Goal: Information Seeking & Learning: Learn about a topic

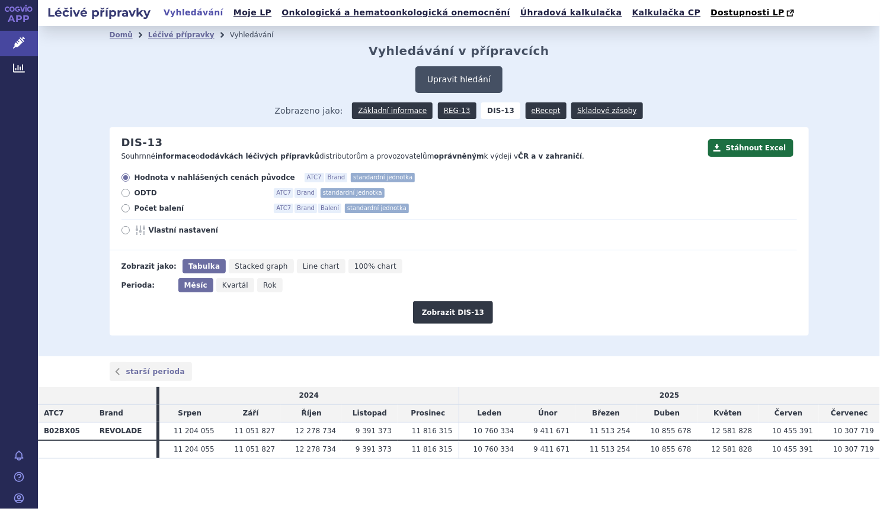
click at [458, 78] on button "Upravit hledání" at bounding box center [458, 79] width 87 height 27
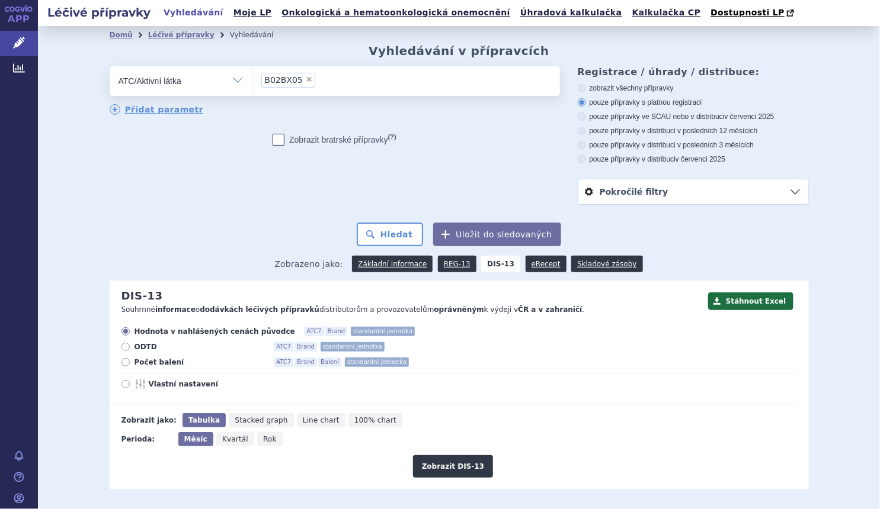
click at [298, 84] on li "× B02BX05" at bounding box center [288, 80] width 54 height 15
click at [252, 84] on select "B02BX05" at bounding box center [252, 81] width 1 height 30
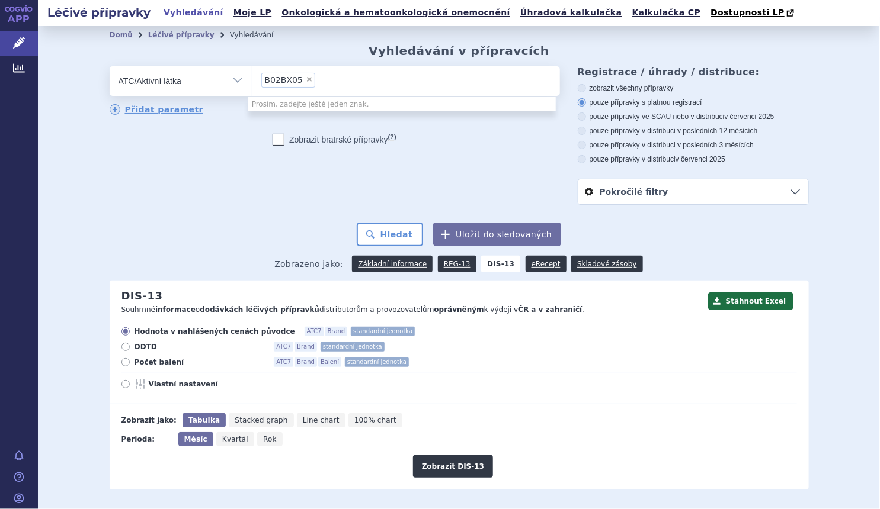
click at [306, 83] on span "×" at bounding box center [309, 79] width 7 height 7
click at [252, 83] on select "B02BX05" at bounding box center [252, 81] width 1 height 30
select select
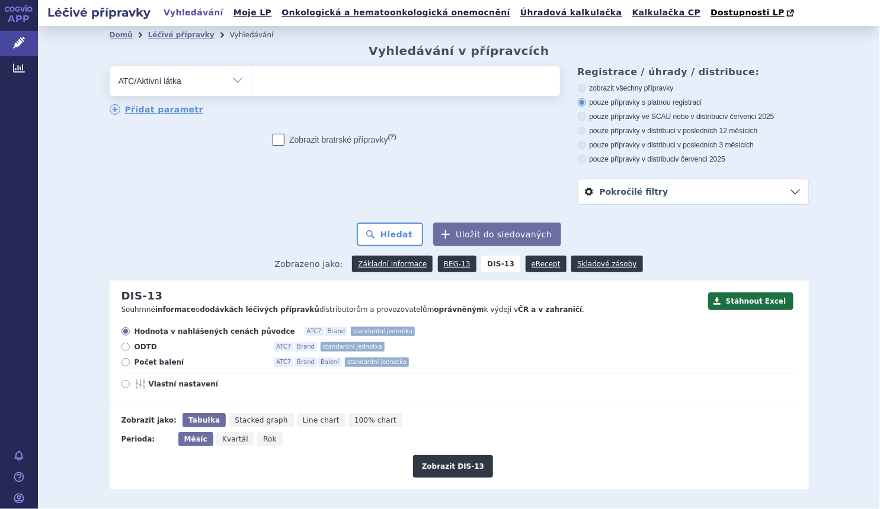
click at [302, 83] on ul at bounding box center [405, 78] width 307 height 25
click at [252, 83] on select at bounding box center [252, 81] width 1 height 30
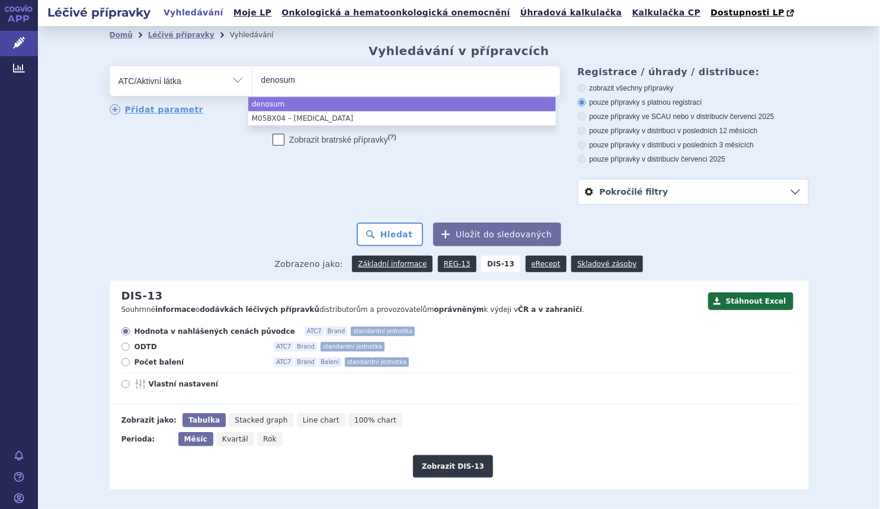
type input "denosum"
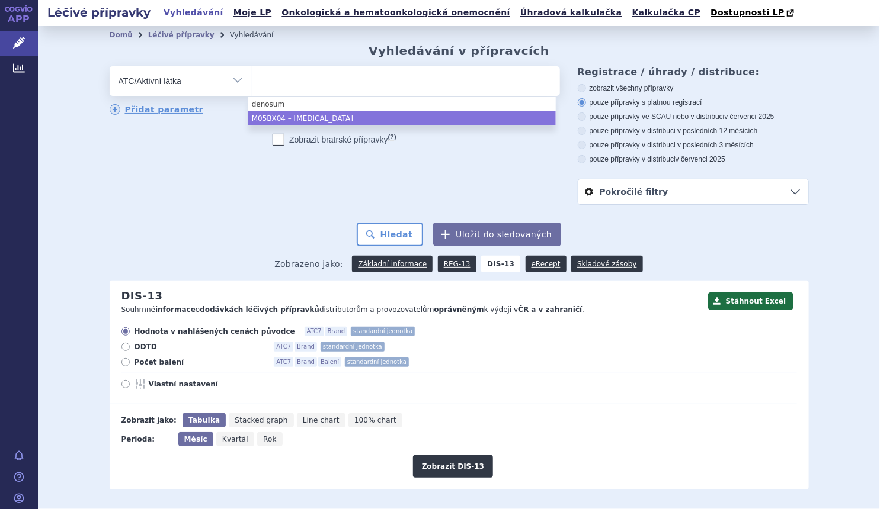
select select "M05BX04"
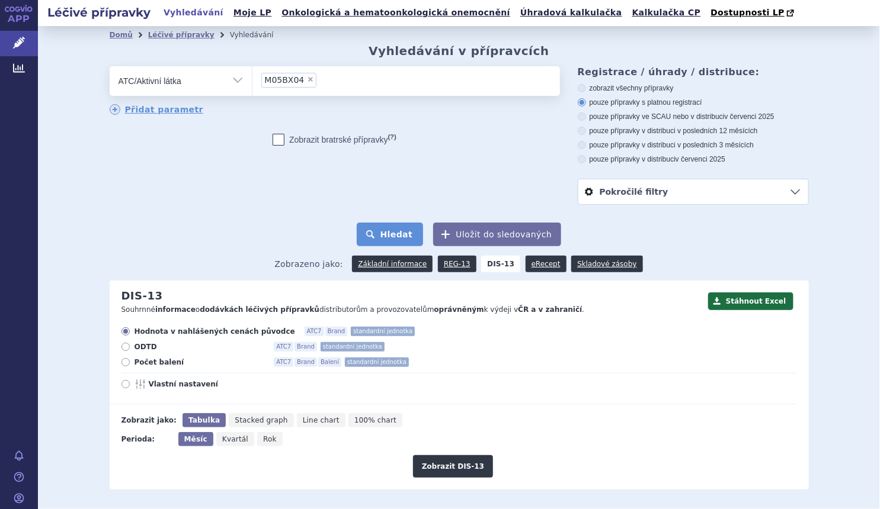
click at [382, 246] on button "Hledat" at bounding box center [390, 235] width 67 height 24
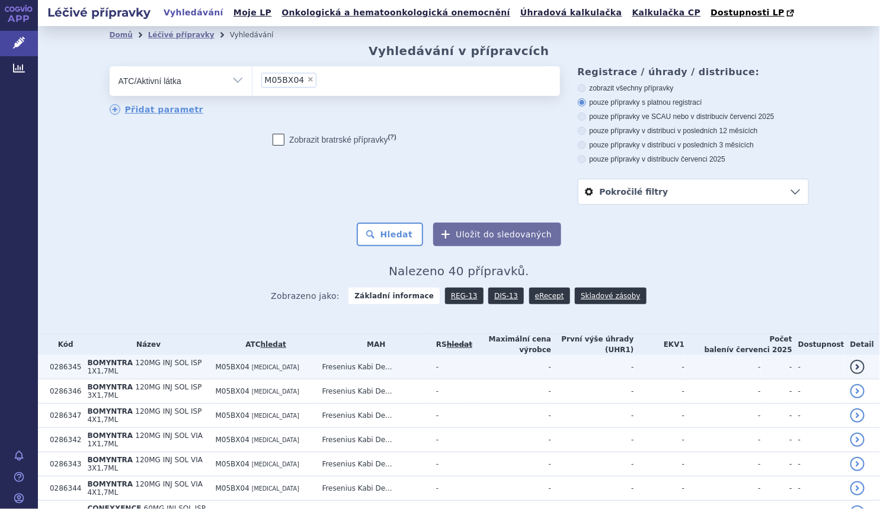
scroll to position [161, 0]
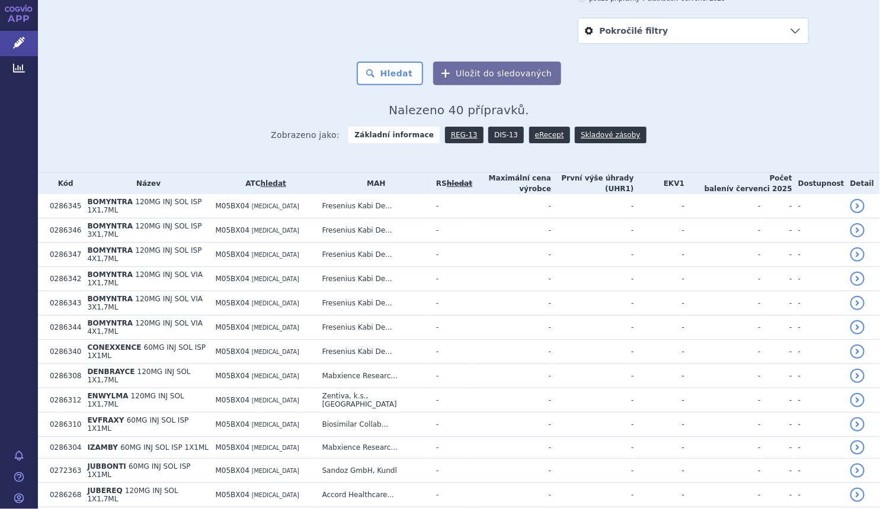
click at [495, 136] on link "DIS-13" at bounding box center [506, 135] width 36 height 17
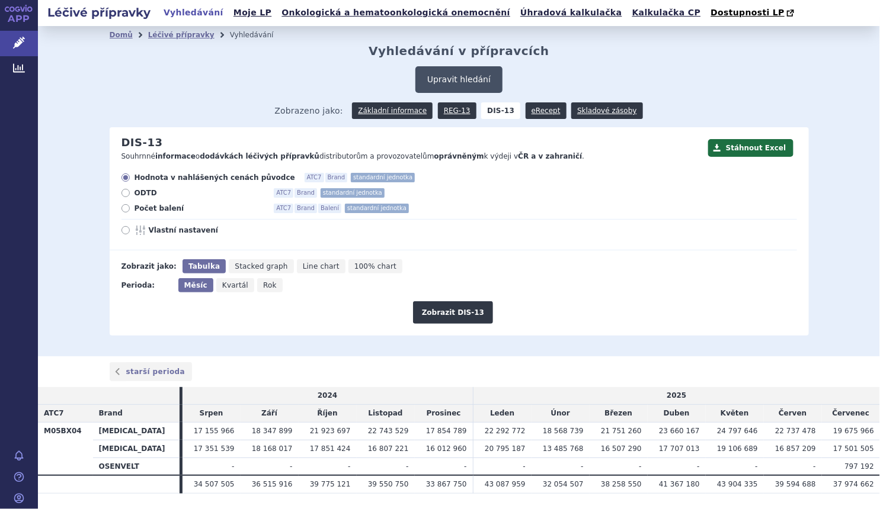
click at [422, 73] on button "Upravit hledání" at bounding box center [458, 79] width 87 height 27
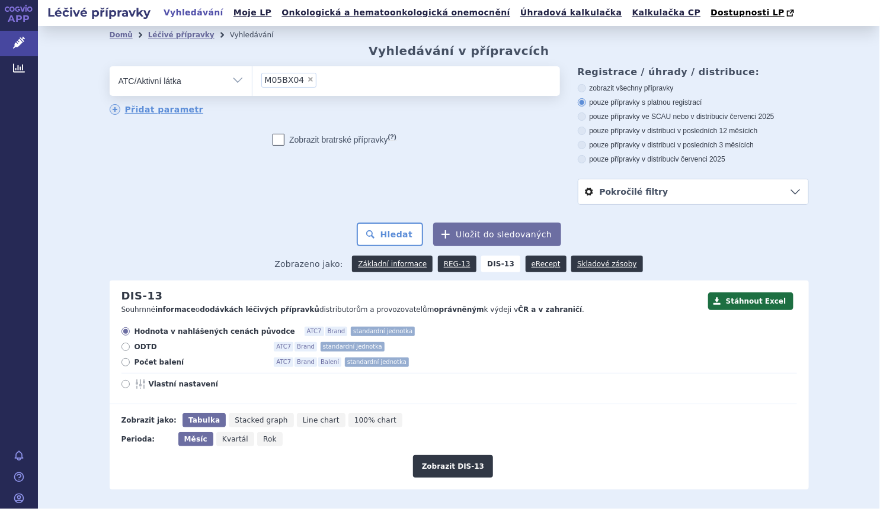
click at [307, 81] on span "×" at bounding box center [310, 79] width 7 height 7
click at [252, 81] on select "M05BX04" at bounding box center [252, 81] width 1 height 30
select select
drag, startPoint x: 286, startPoint y: 88, endPoint x: 275, endPoint y: 88, distance: 11.3
click at [286, 88] on ul at bounding box center [405, 78] width 307 height 25
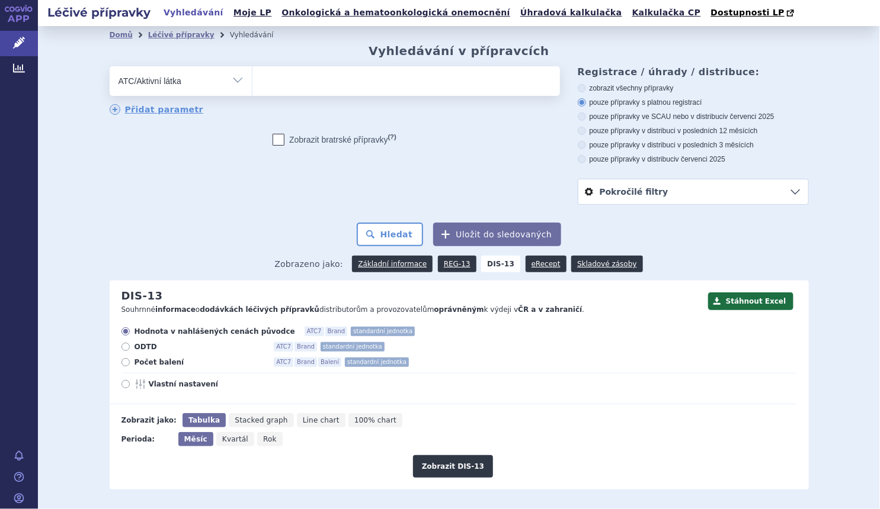
click at [252, 88] on select at bounding box center [252, 81] width 1 height 30
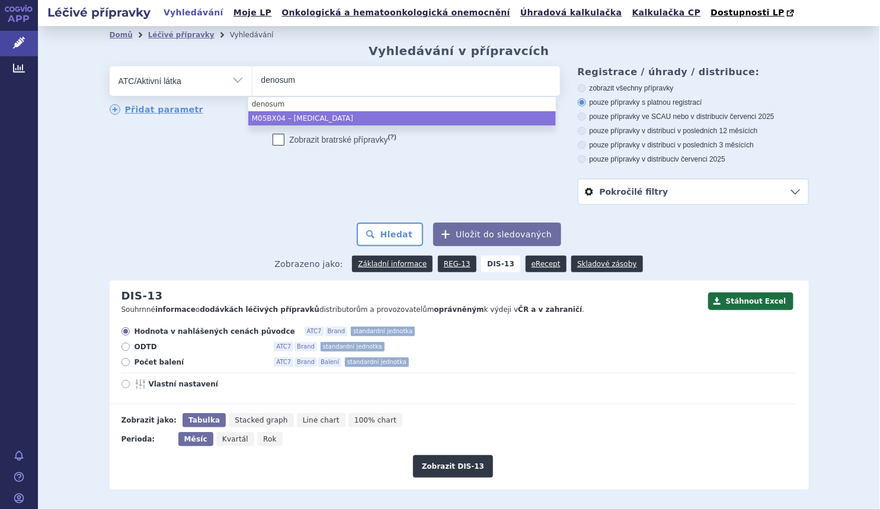
type input "denosum"
select select "M05BX04"
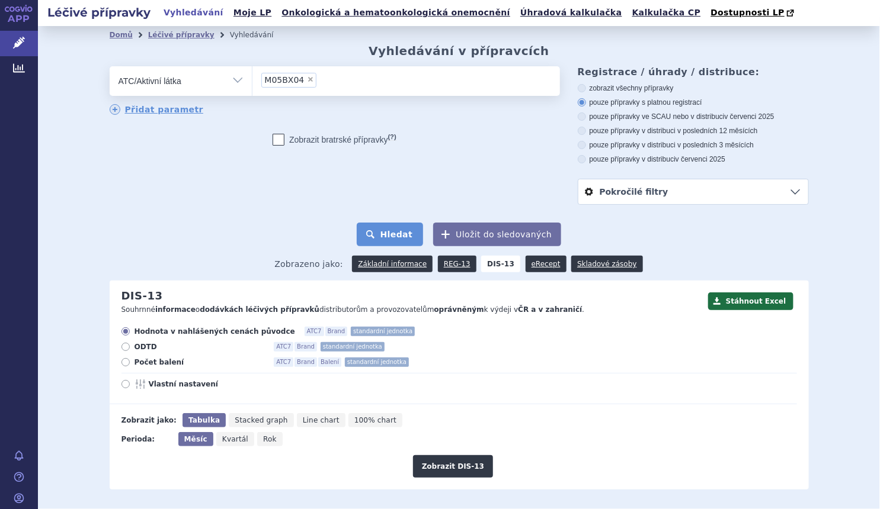
click at [369, 234] on button "Hledat" at bounding box center [390, 235] width 67 height 24
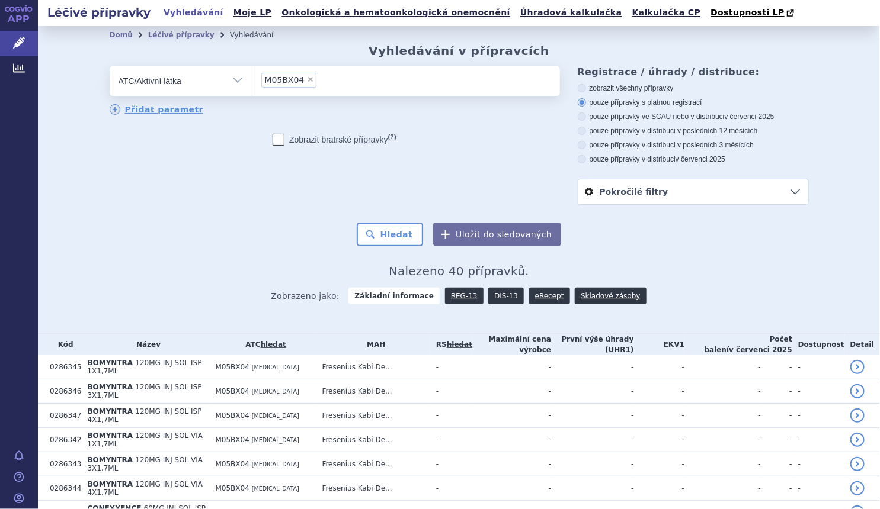
click at [501, 297] on link "DIS-13" at bounding box center [506, 296] width 36 height 17
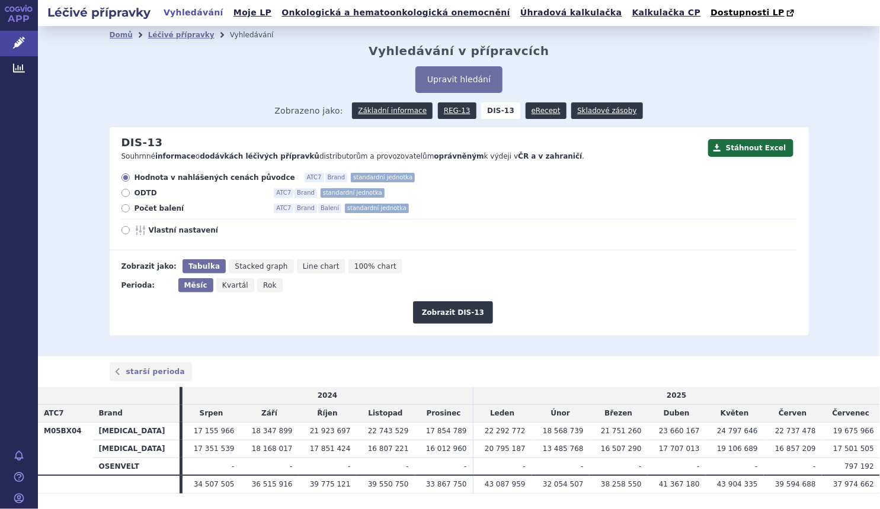
click at [159, 211] on span "Počet balení" at bounding box center [199, 208] width 130 height 9
click at [130, 211] on input "Počet balení ATC7 Brand Balení standardní jednotka" at bounding box center [127, 210] width 8 height 8
radio input "true"
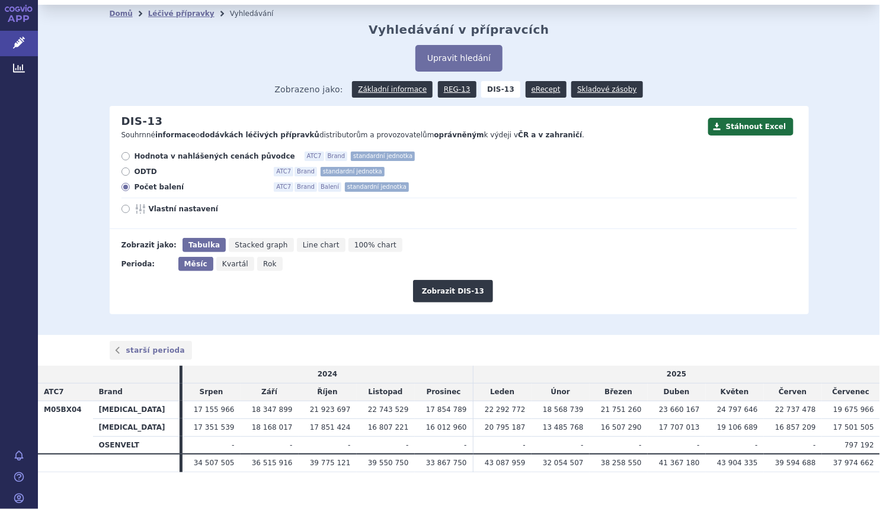
scroll to position [33, 0]
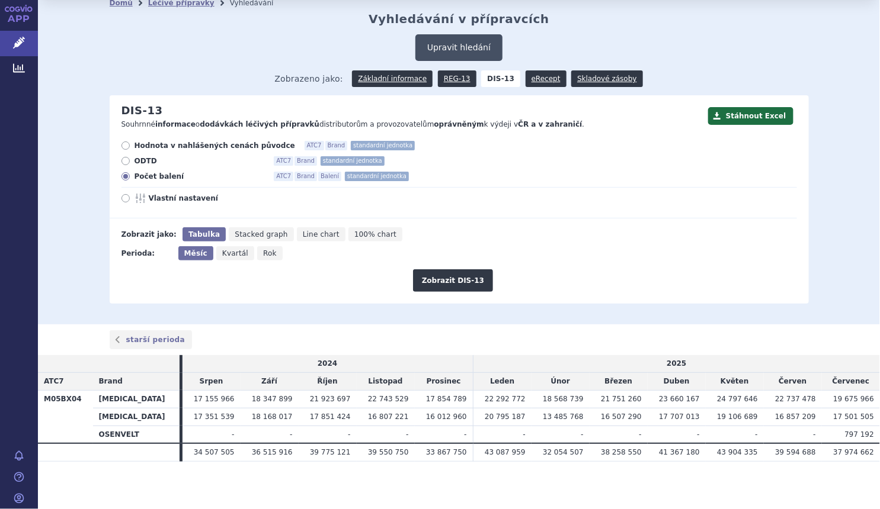
click at [475, 44] on button "Upravit hledání" at bounding box center [458, 47] width 87 height 27
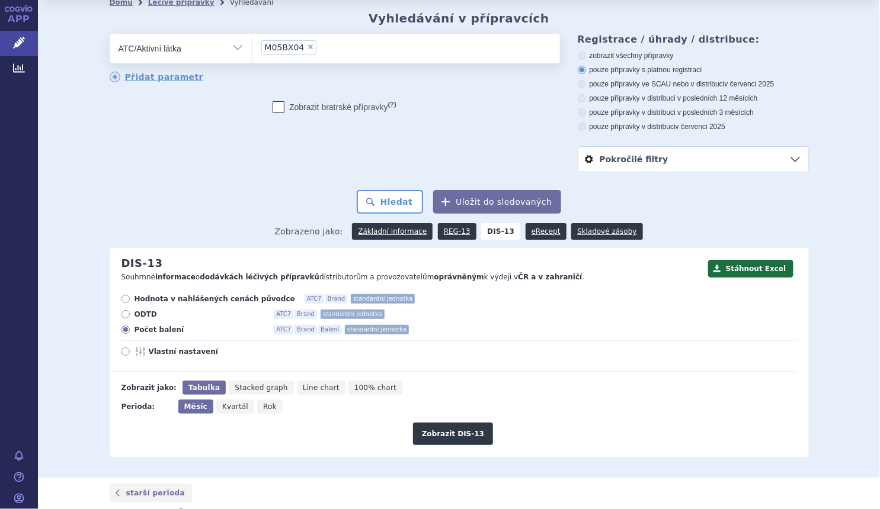
click at [307, 47] on span "×" at bounding box center [310, 46] width 7 height 7
click at [252, 47] on select "M05BX04" at bounding box center [252, 48] width 1 height 30
select select
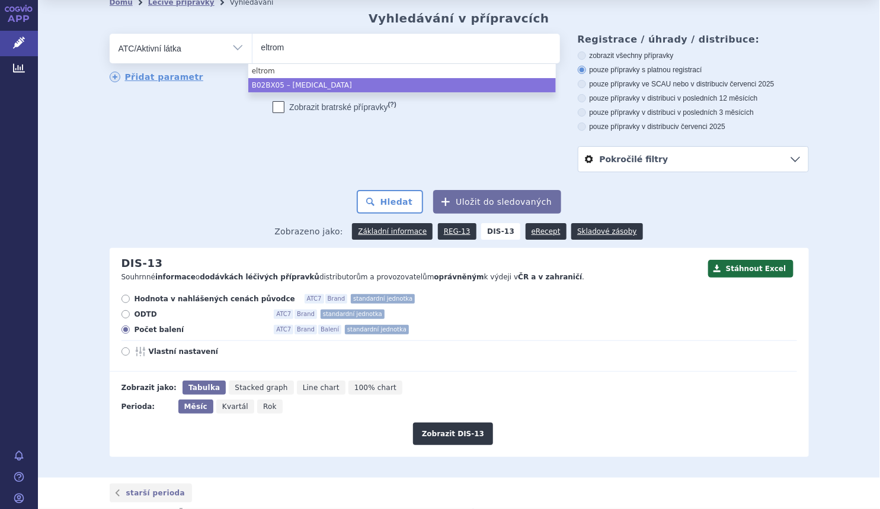
type input "eltrom"
select select "B02BX05"
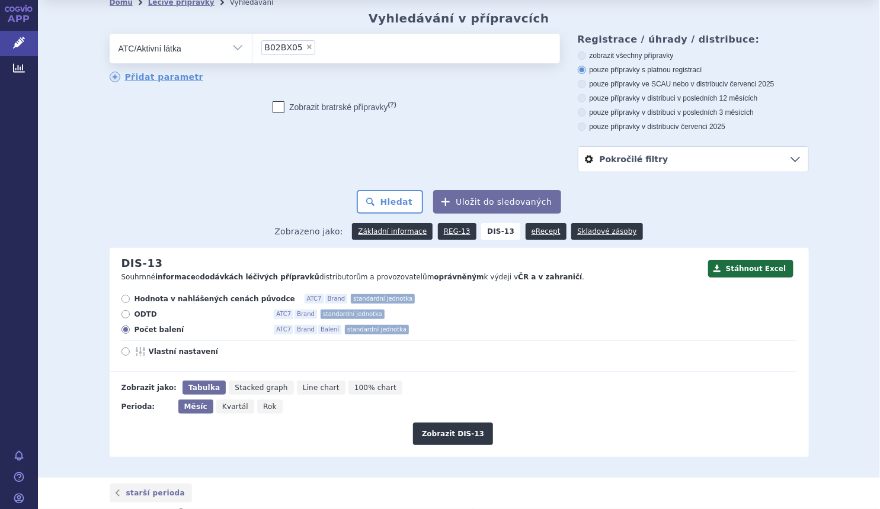
click at [400, 190] on form "odstranit Vše Přípravek/SUKL kód MAH VPOIS ATC/Aktivní látka B02BX05" at bounding box center [459, 124] width 699 height 180
click at [402, 196] on button "Hledat" at bounding box center [390, 202] width 67 height 24
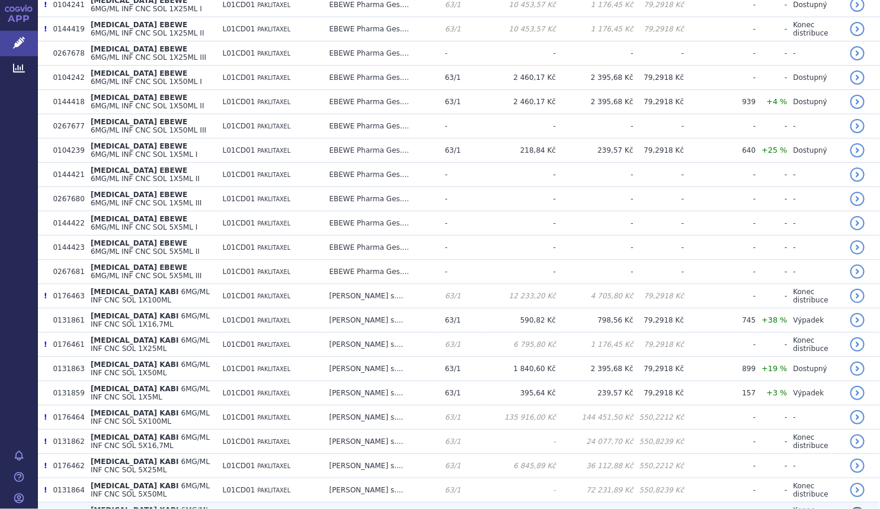
scroll to position [537, 0]
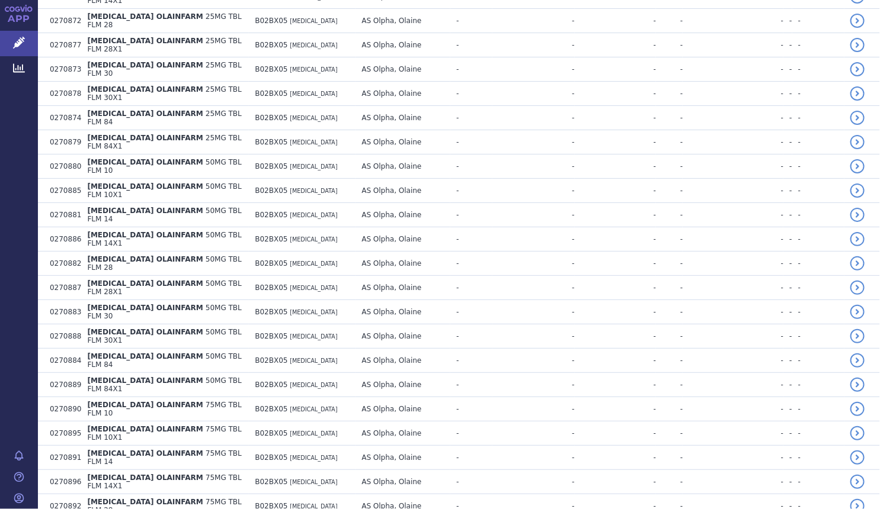
scroll to position [2121, 0]
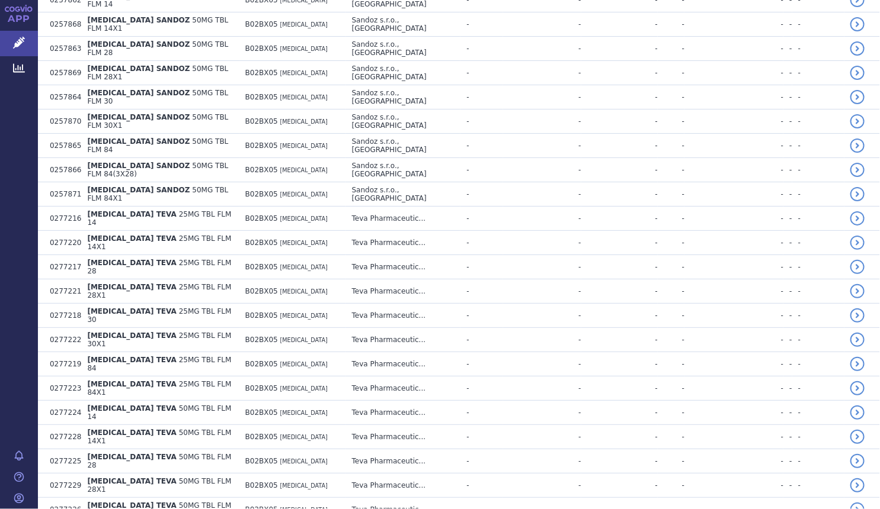
scroll to position [4306, 0]
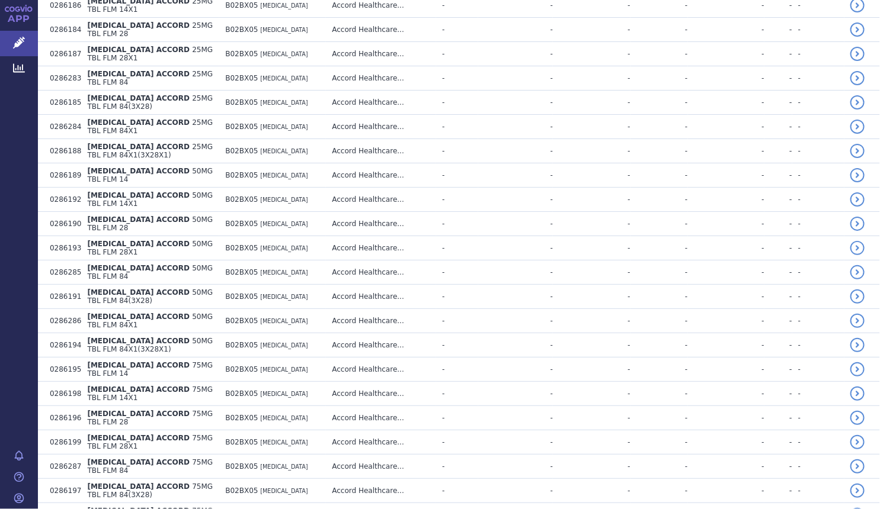
scroll to position [0, 0]
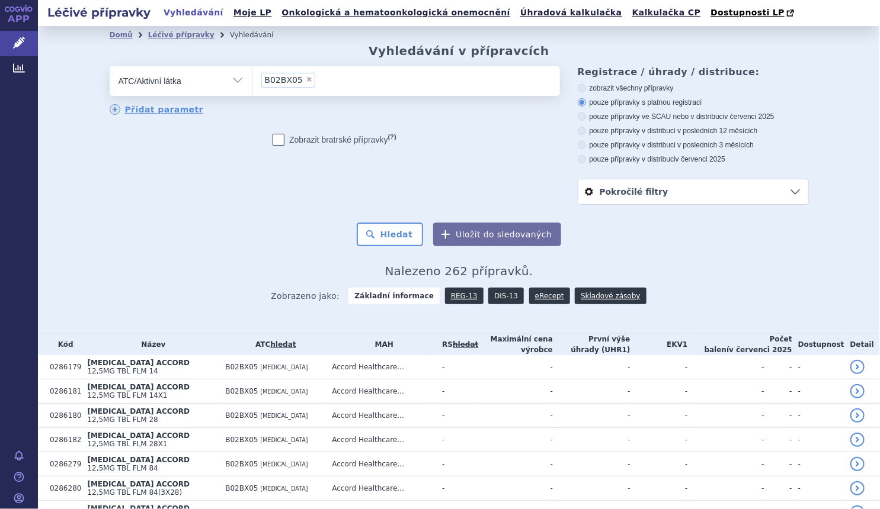
click at [504, 293] on link "DIS-13" at bounding box center [506, 296] width 36 height 17
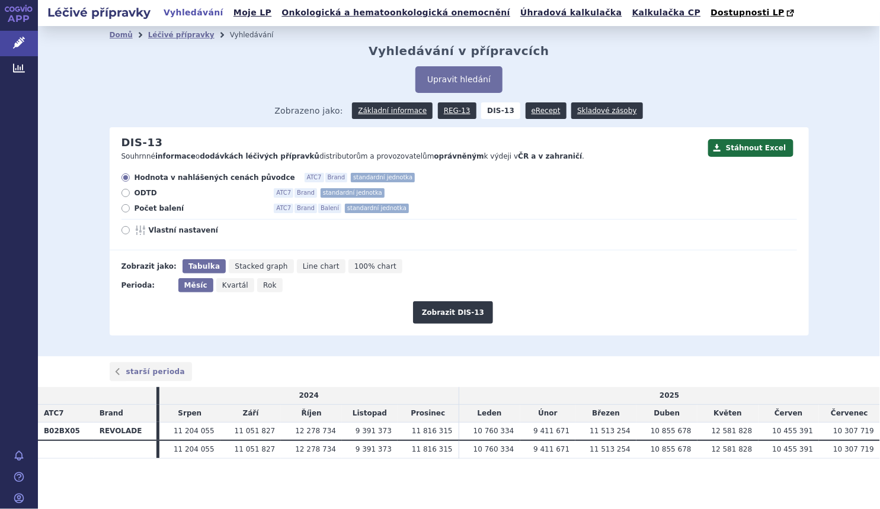
click at [141, 213] on span "Počet balení" at bounding box center [199, 208] width 130 height 9
click at [130, 213] on input "Počet balení ATC7 Brand Balení standardní jednotka" at bounding box center [127, 210] width 8 height 8
radio input "true"
click at [263, 286] on span "Rok" at bounding box center [270, 285] width 14 height 8
click at [260, 286] on input "Rok" at bounding box center [261, 282] width 8 height 8
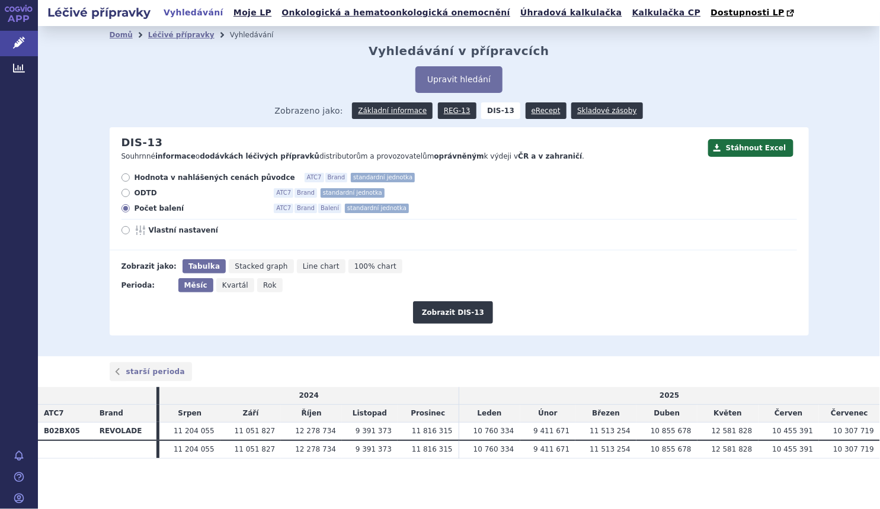
radio input "true"
click at [186, 285] on span "Měsíc" at bounding box center [194, 285] width 21 height 8
click at [186, 285] on input "Měsíc" at bounding box center [182, 282] width 8 height 8
radio input "true"
click at [442, 315] on button "Zobrazit DIS-13" at bounding box center [453, 313] width 80 height 23
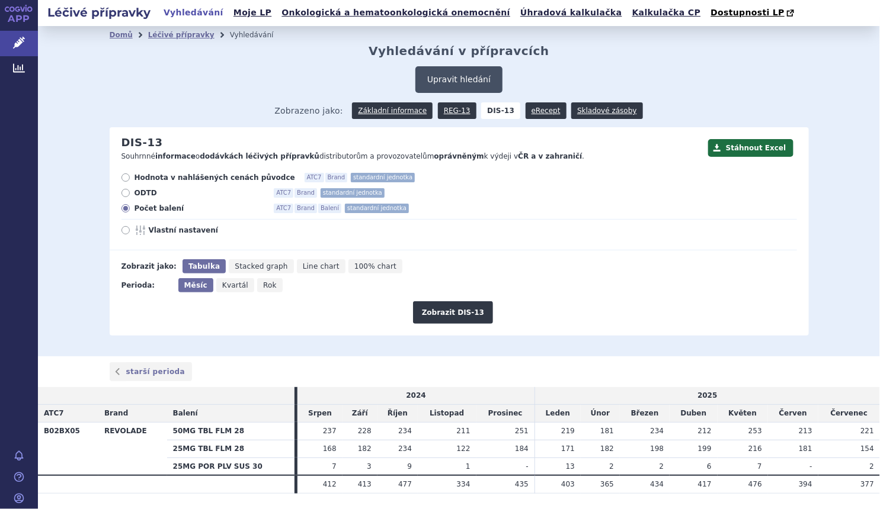
click at [433, 80] on button "Upravit hledání" at bounding box center [458, 79] width 87 height 27
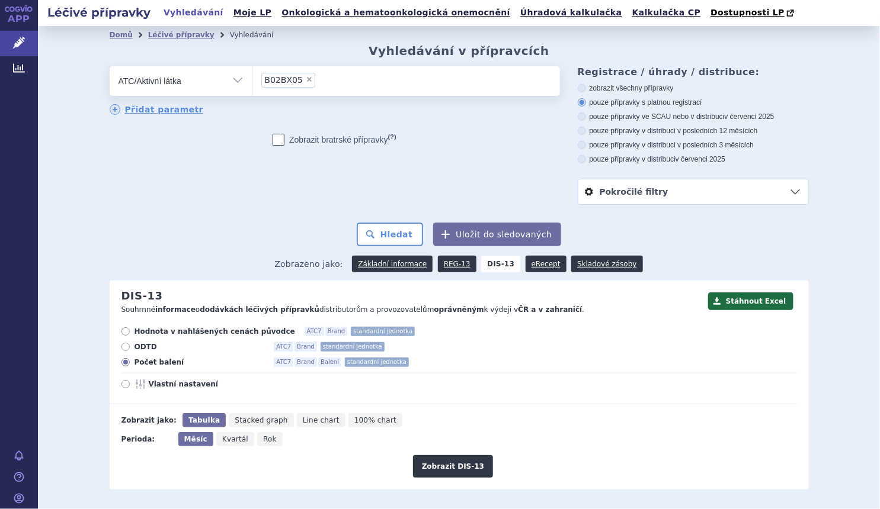
click at [306, 78] on span "×" at bounding box center [309, 79] width 7 height 7
click at [252, 78] on select "B02BX05" at bounding box center [252, 81] width 1 height 30
select select
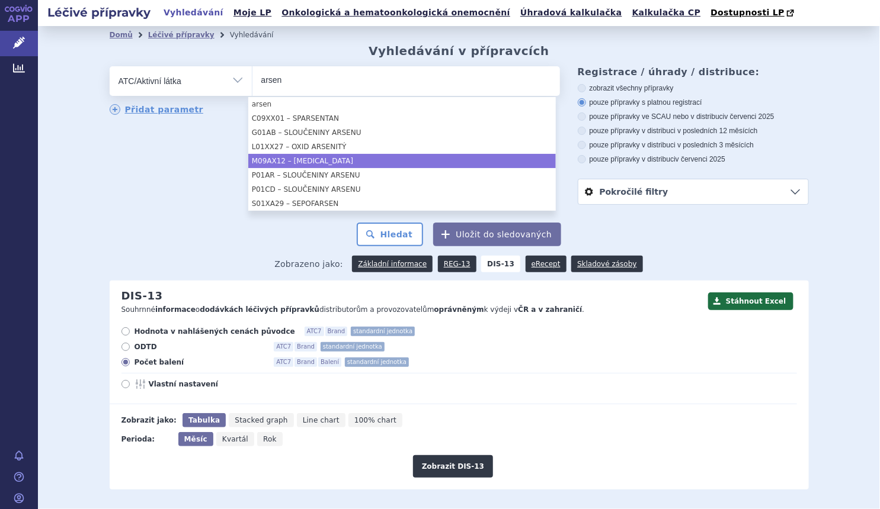
type input "arsen"
select select "L01XX27"
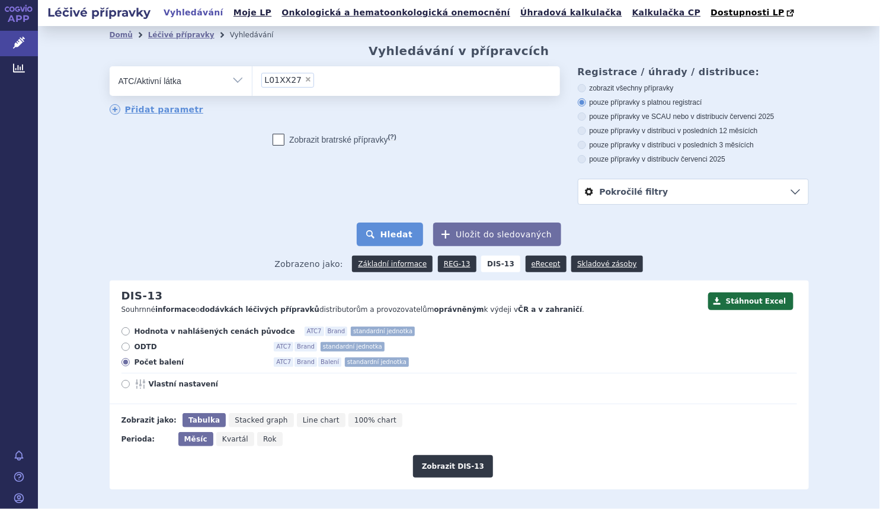
click at [406, 232] on button "Hledat" at bounding box center [390, 235] width 67 height 24
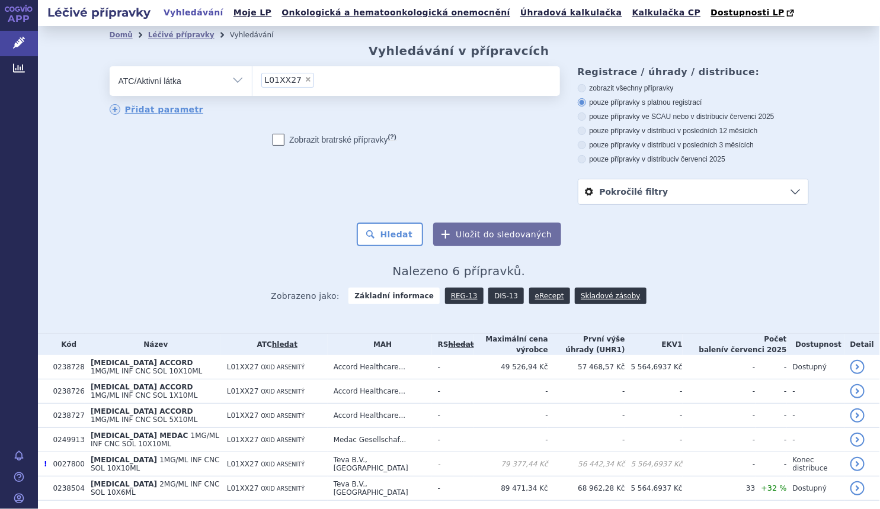
click at [505, 294] on link "DIS-13" at bounding box center [506, 296] width 36 height 17
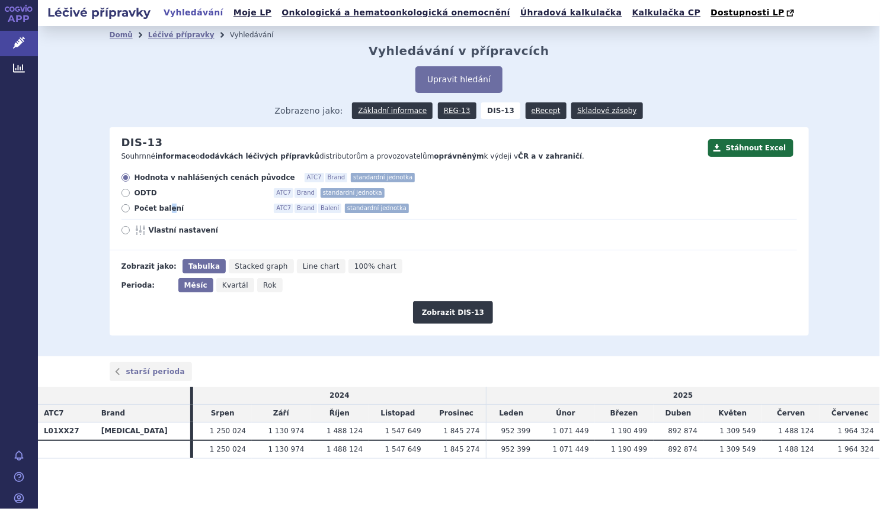
click at [166, 207] on span "Počet balení" at bounding box center [199, 208] width 130 height 9
click at [153, 213] on span "Počet balení" at bounding box center [199, 208] width 130 height 9
click at [130, 213] on input "Počet balení ATC7 Brand Balení standardní jednotka" at bounding box center [127, 210] width 8 height 8
radio input "true"
click at [437, 307] on button "Zobrazit DIS-13" at bounding box center [453, 313] width 80 height 23
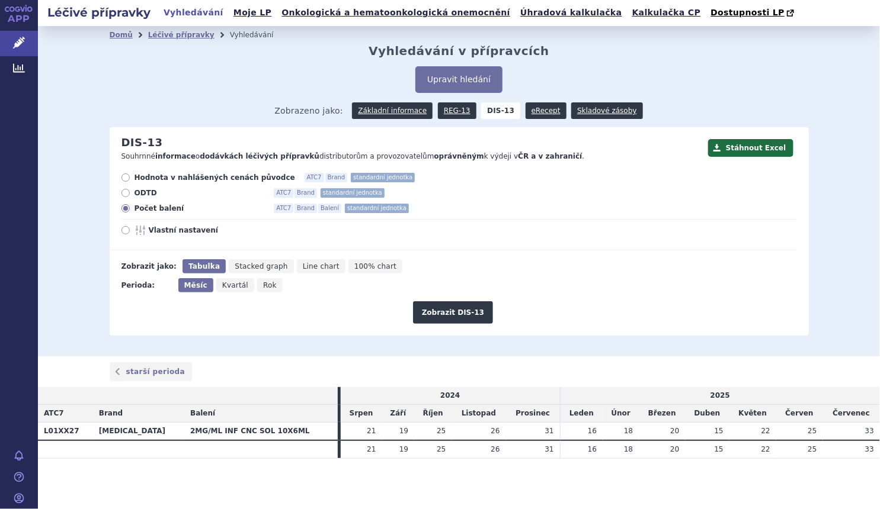
click at [261, 293] on icon "Rok" at bounding box center [269, 285] width 25 height 14
click at [261, 286] on input "Rok" at bounding box center [261, 282] width 8 height 8
radio input "true"
click at [456, 313] on button "Zobrazit DIS-13" at bounding box center [453, 313] width 80 height 23
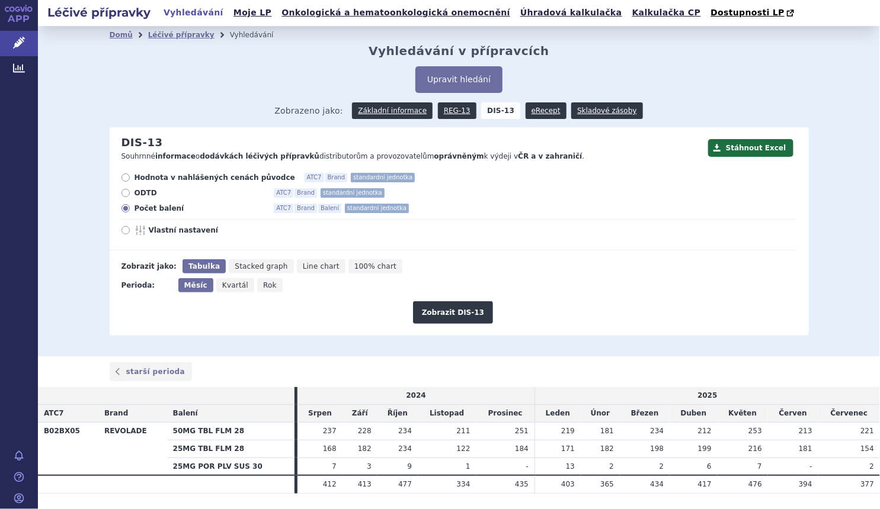
click at [264, 284] on icon "Rok" at bounding box center [269, 285] width 25 height 14
click at [264, 284] on input "Rok" at bounding box center [261, 282] width 8 height 8
radio input "true"
click at [432, 310] on button "Zobrazit DIS-13" at bounding box center [453, 313] width 80 height 23
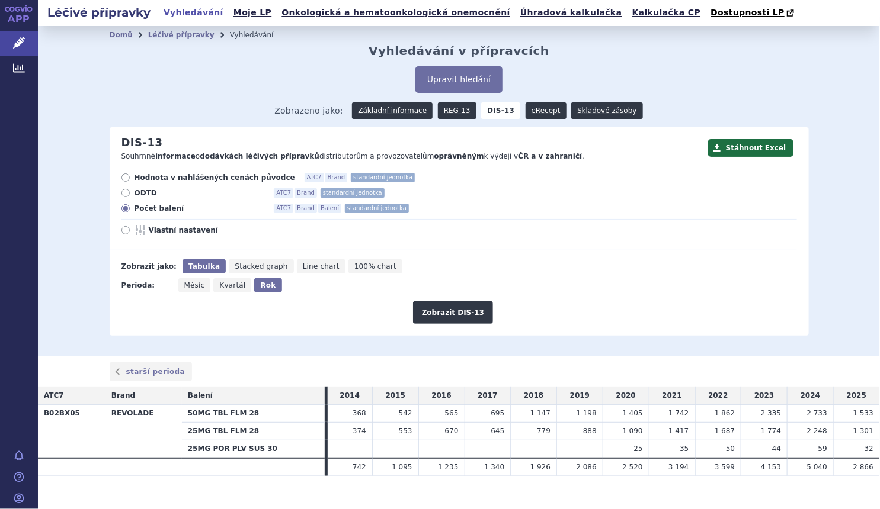
drag, startPoint x: 47, startPoint y: 138, endPoint x: 112, endPoint y: 85, distance: 83.7
click at [47, 136] on div "Domů Léčivé přípravky Vyhledávání Vyhledávání v přípravcích Upravit hledání ods…" at bounding box center [459, 191] width 842 height 331
click at [468, 83] on button "Upravit hledání" at bounding box center [458, 79] width 87 height 27
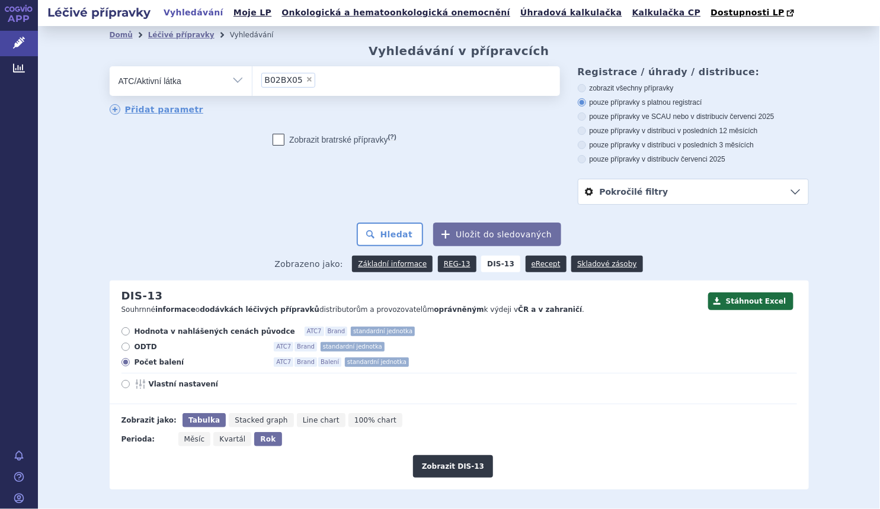
click at [302, 81] on li "× B02BX05" at bounding box center [288, 80] width 54 height 15
click at [252, 81] on select "B02BX05" at bounding box center [252, 81] width 1 height 30
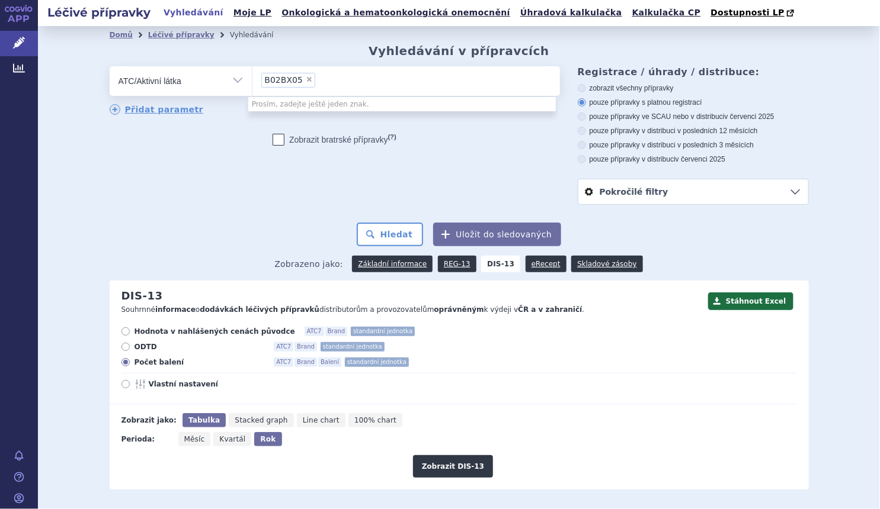
click at [306, 82] on span "×" at bounding box center [309, 79] width 7 height 7
click at [252, 82] on select "B02BX05" at bounding box center [252, 81] width 1 height 30
select select
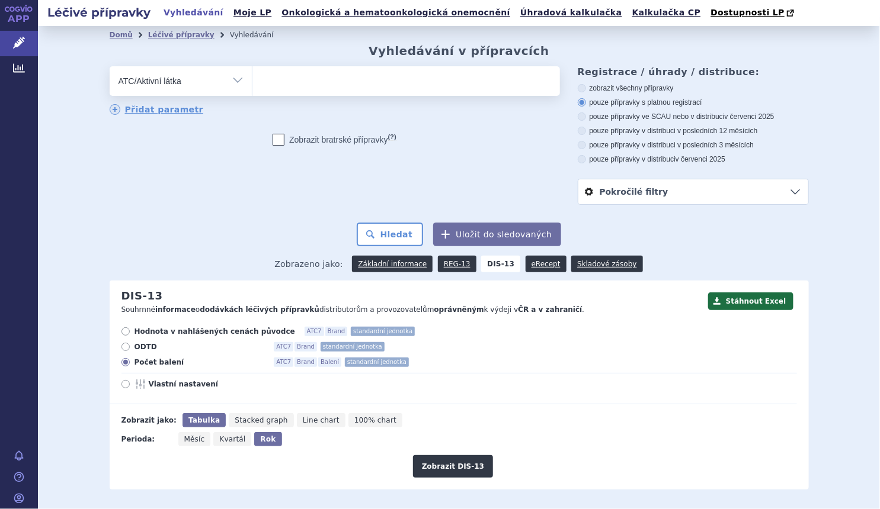
click at [297, 81] on ul at bounding box center [405, 78] width 307 height 25
click at [252, 81] on select at bounding box center [252, 81] width 1 height 30
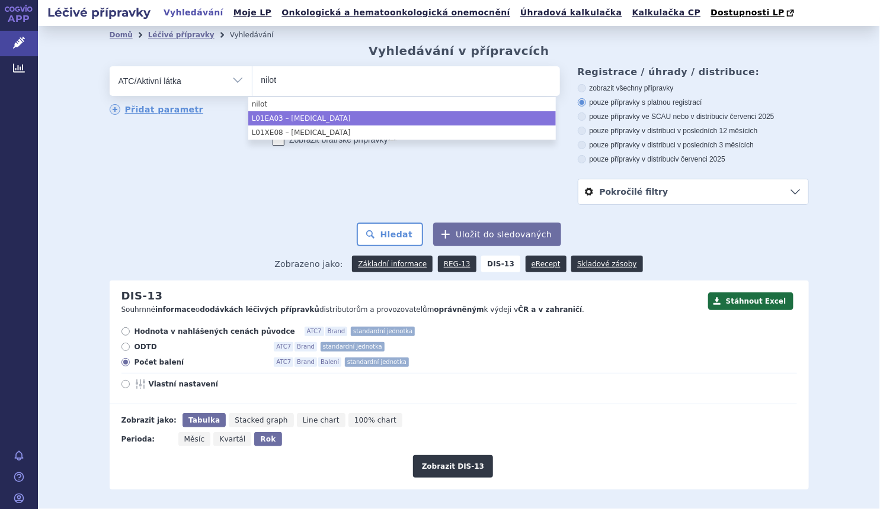
type input "nilot"
select select "L01EA03"
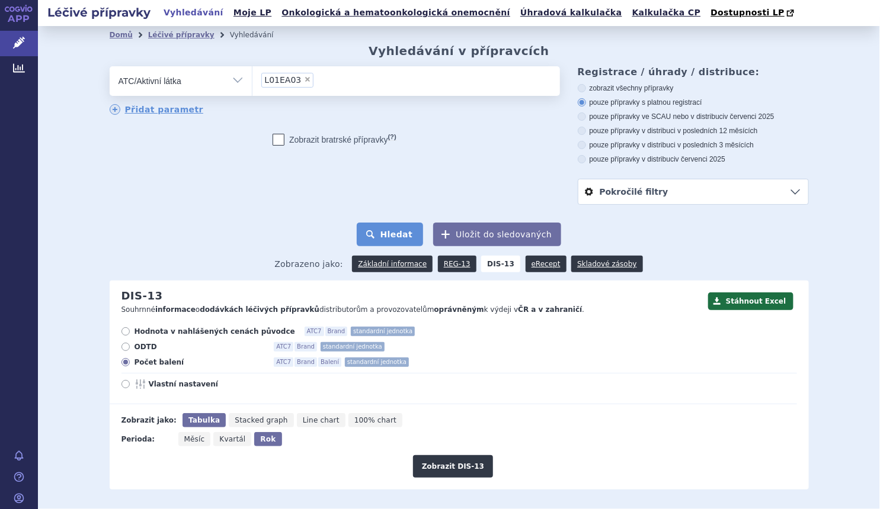
click at [395, 231] on button "Hledat" at bounding box center [390, 235] width 67 height 24
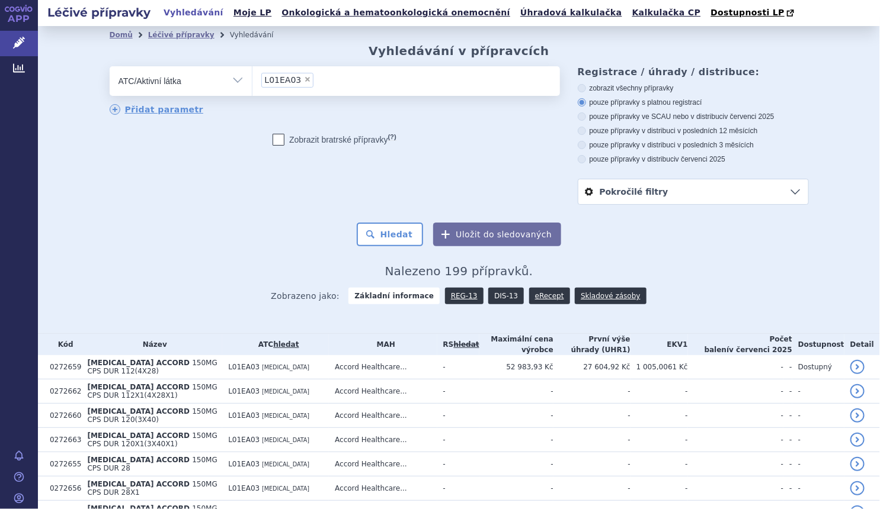
click at [503, 297] on link "DIS-13" at bounding box center [506, 296] width 36 height 17
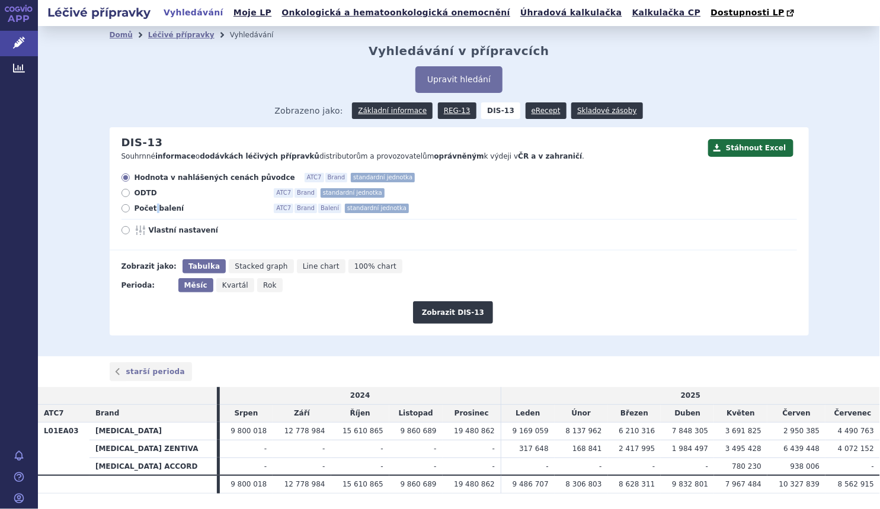
click at [152, 213] on span "Počet balení" at bounding box center [199, 208] width 130 height 9
click at [154, 211] on span "Počet balení" at bounding box center [199, 208] width 130 height 9
click at [130, 211] on input "Počet balení ATC7 Brand Balení standardní jednotka" at bounding box center [127, 210] width 8 height 8
radio input "true"
click at [263, 286] on span "Rok" at bounding box center [270, 285] width 14 height 8
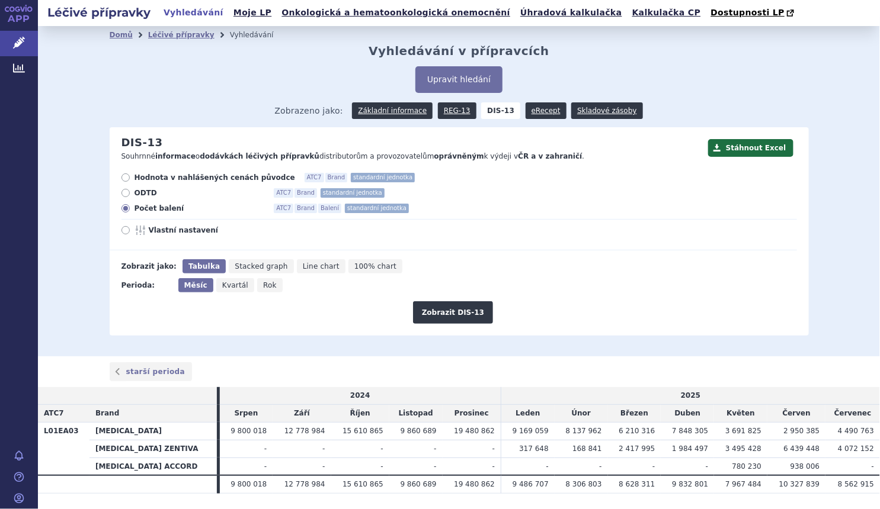
click at [257, 286] on input "Rok" at bounding box center [261, 282] width 8 height 8
radio input "true"
click at [134, 208] on span "Počet balení" at bounding box center [199, 208] width 130 height 9
click at [184, 288] on span "Měsíc" at bounding box center [194, 285] width 21 height 8
click at [183, 286] on input "Měsíc" at bounding box center [182, 282] width 8 height 8
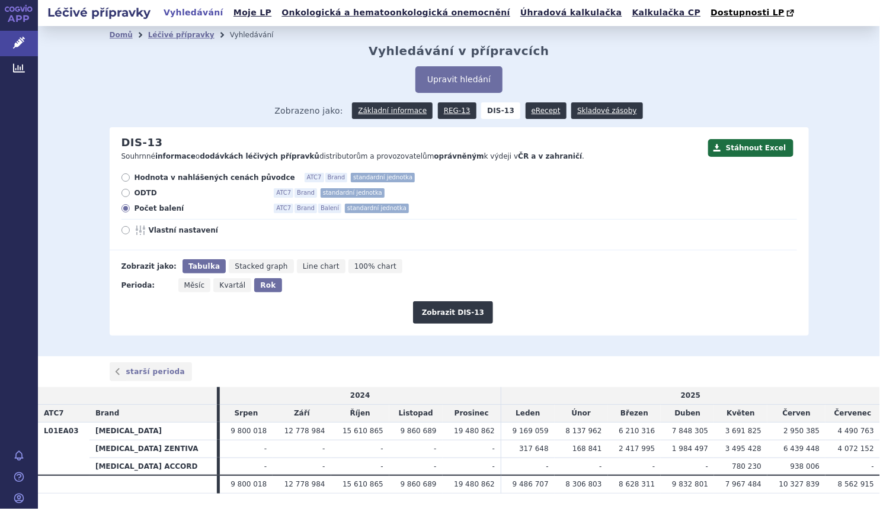
radio input "true"
drag, startPoint x: 453, startPoint y: 307, endPoint x: 444, endPoint y: 307, distance: 8.3
click at [446, 306] on button "Zobrazit DIS-13" at bounding box center [453, 313] width 80 height 23
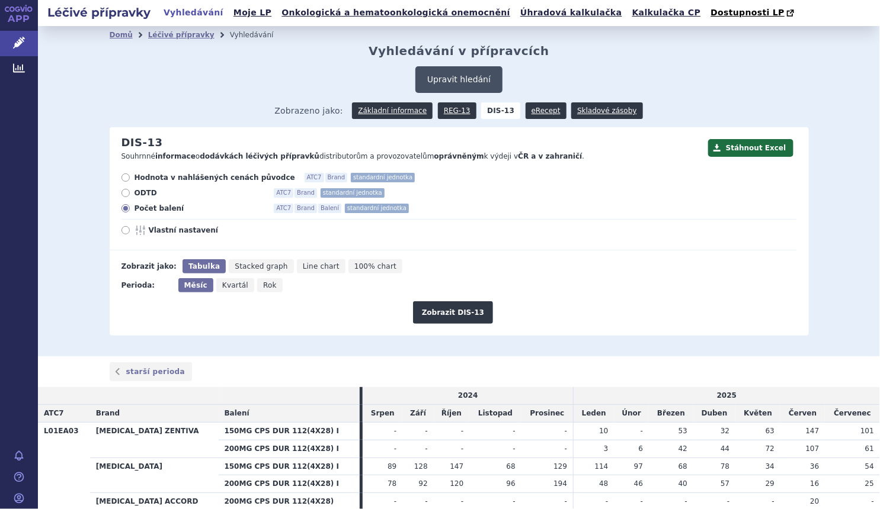
click at [443, 76] on button "Upravit hledání" at bounding box center [458, 79] width 87 height 27
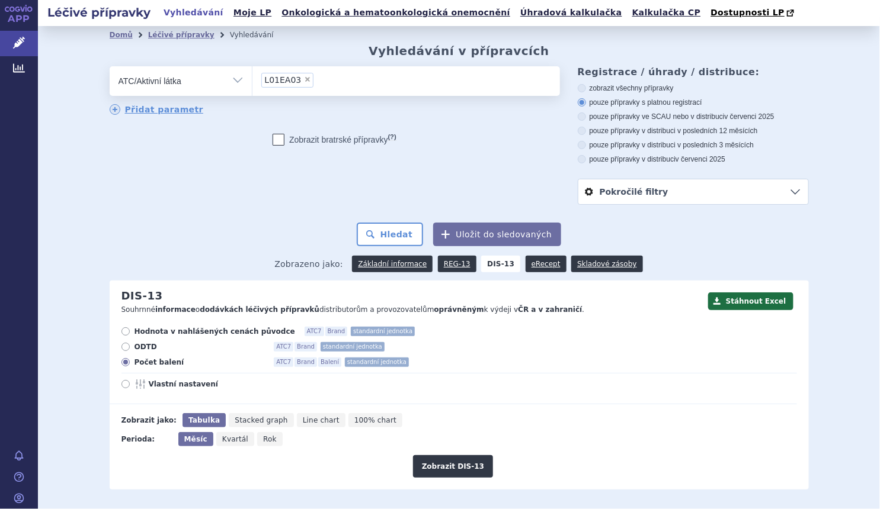
drag, startPoint x: 299, startPoint y: 79, endPoint x: 277, endPoint y: 89, distance: 23.3
click at [304, 79] on span "×" at bounding box center [307, 79] width 7 height 7
click at [252, 79] on select "L01EA03" at bounding box center [252, 81] width 1 height 30
select select
drag, startPoint x: 268, startPoint y: 90, endPoint x: 255, endPoint y: 86, distance: 13.5
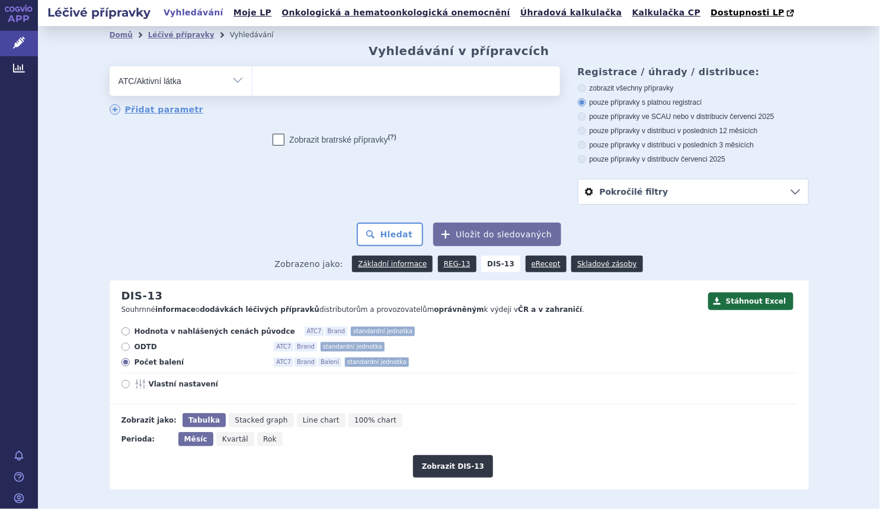
click at [265, 89] on ul at bounding box center [405, 78] width 307 height 25
click at [252, 89] on select at bounding box center [252, 81] width 1 height 30
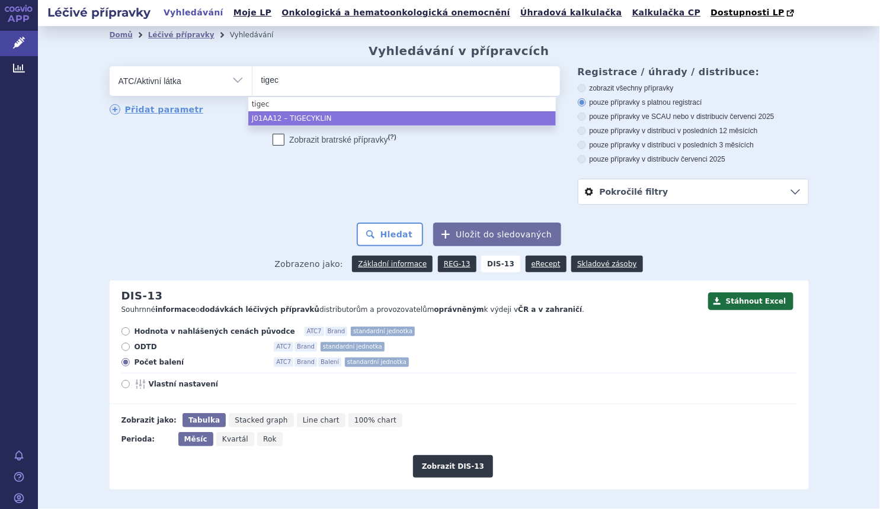
type input "tigec"
select select "J01AA12"
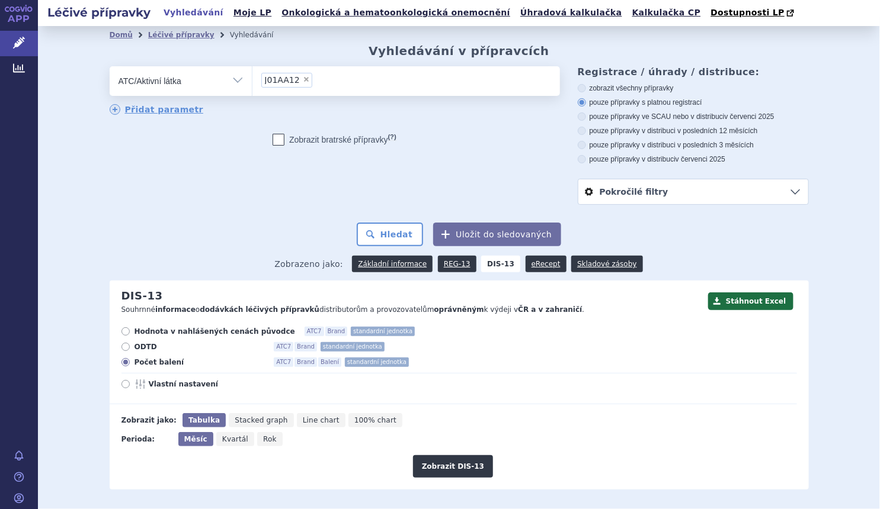
click at [294, 129] on div "odstranit Vše Přípravek/SUKL kód MAH VPOIS ATC/Aktivní látka" at bounding box center [335, 114] width 450 height 97
click at [368, 231] on button "Hledat" at bounding box center [390, 235] width 67 height 24
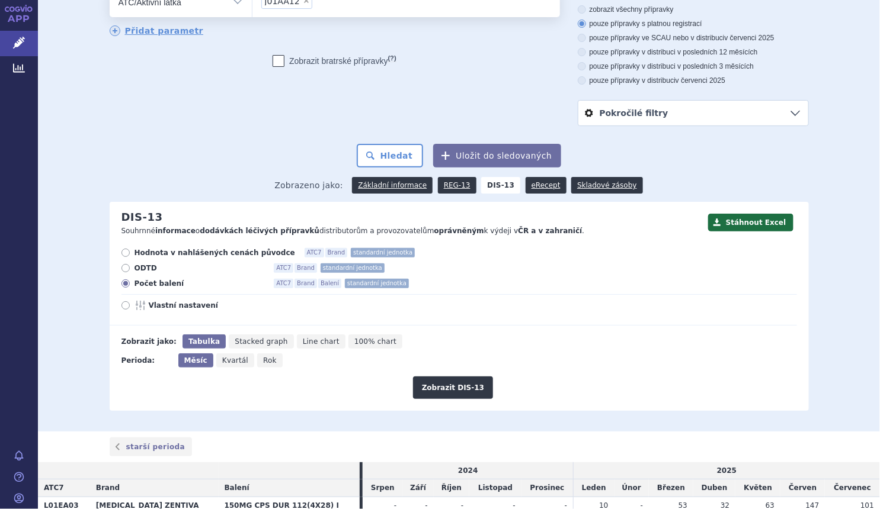
scroll to position [215, 0]
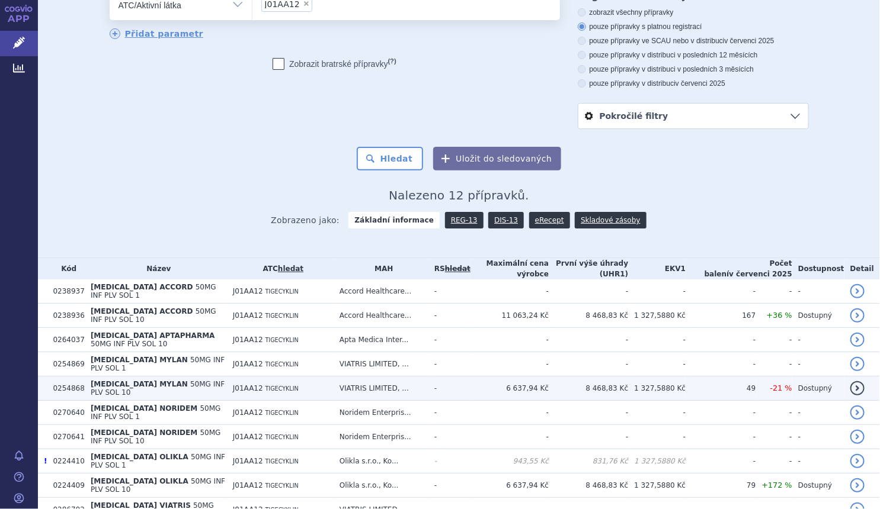
scroll to position [159, 0]
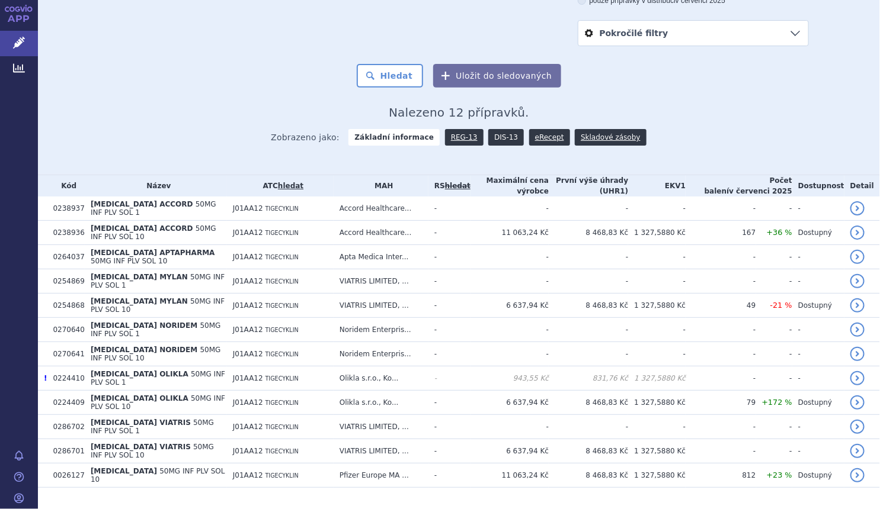
click at [499, 141] on link "DIS-13" at bounding box center [506, 137] width 36 height 17
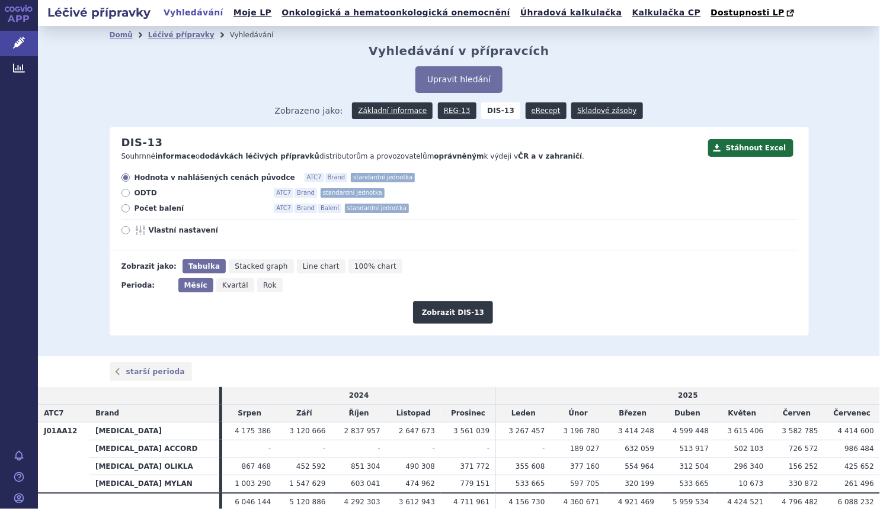
click at [165, 213] on span "Počet balení" at bounding box center [199, 208] width 130 height 9
click at [130, 213] on input "Počet balení ATC7 Brand Balení standardní jednotka" at bounding box center [127, 210] width 8 height 8
radio input "true"
click at [452, 313] on button "Zobrazit DIS-13" at bounding box center [453, 313] width 80 height 23
